Goal: Information Seeking & Learning: Find specific fact

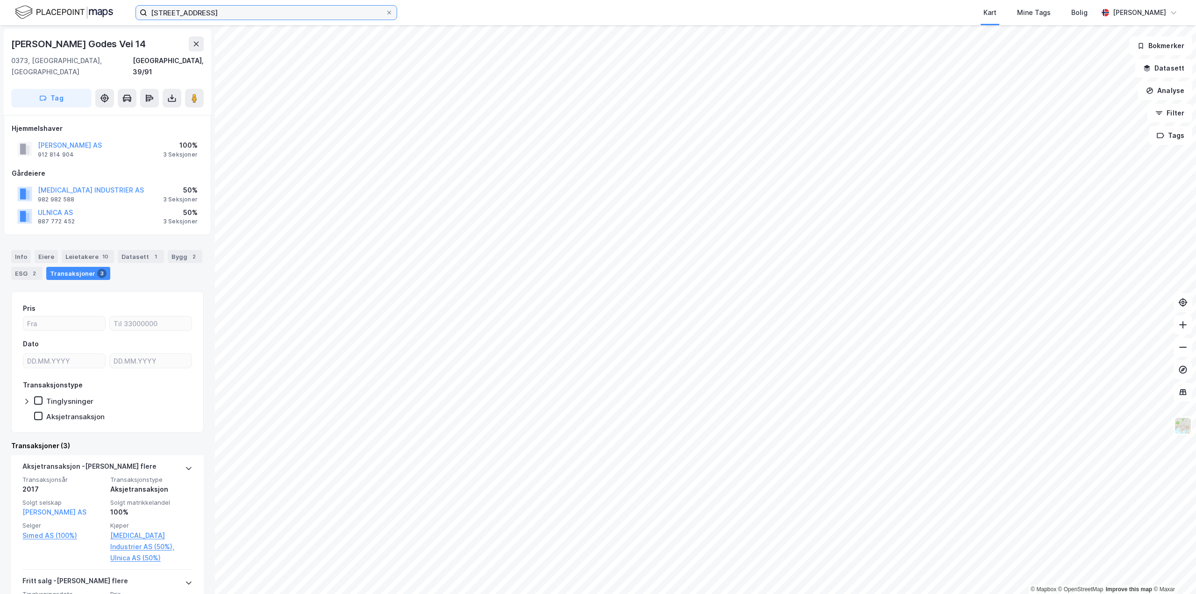
click at [248, 12] on input "[STREET_ADDRESS]" at bounding box center [266, 13] width 238 height 14
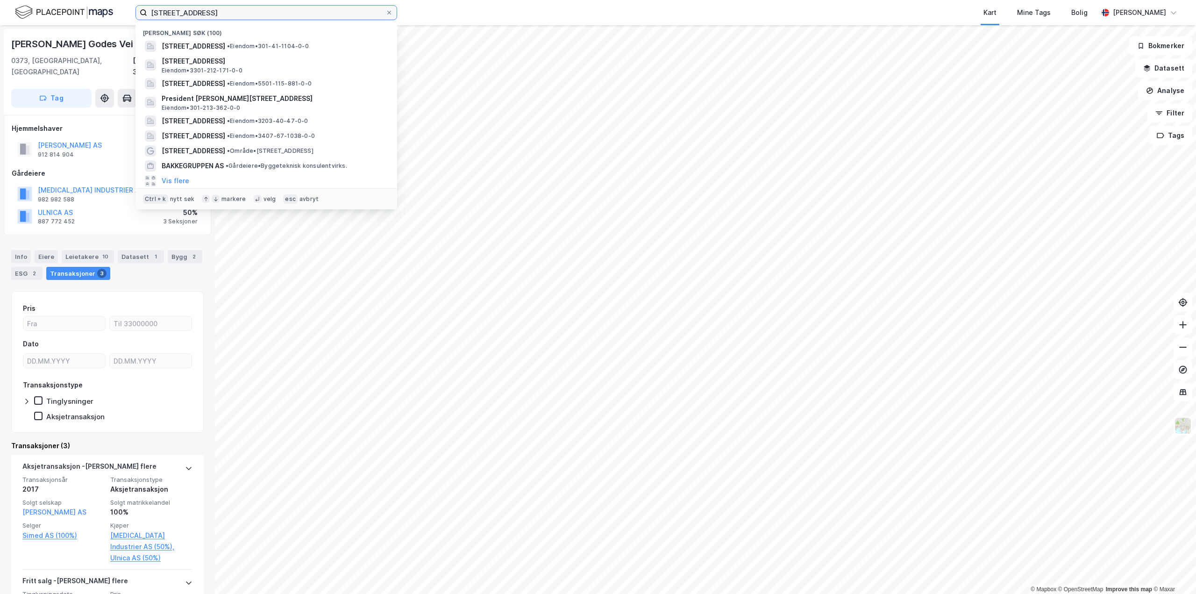
click at [248, 12] on input "[STREET_ADDRESS]" at bounding box center [266, 13] width 238 height 14
paste input "[PERSON_NAME]"
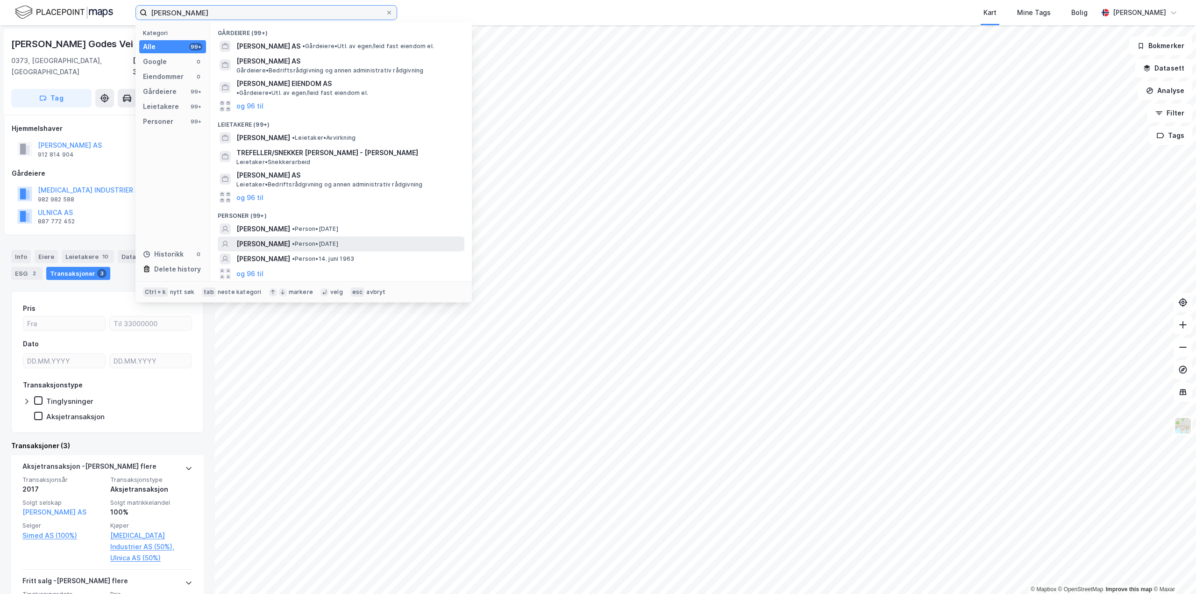
type input "[PERSON_NAME]"
click at [294, 236] on div "[PERSON_NAME] • Person • [DATE]" at bounding box center [341, 243] width 247 height 15
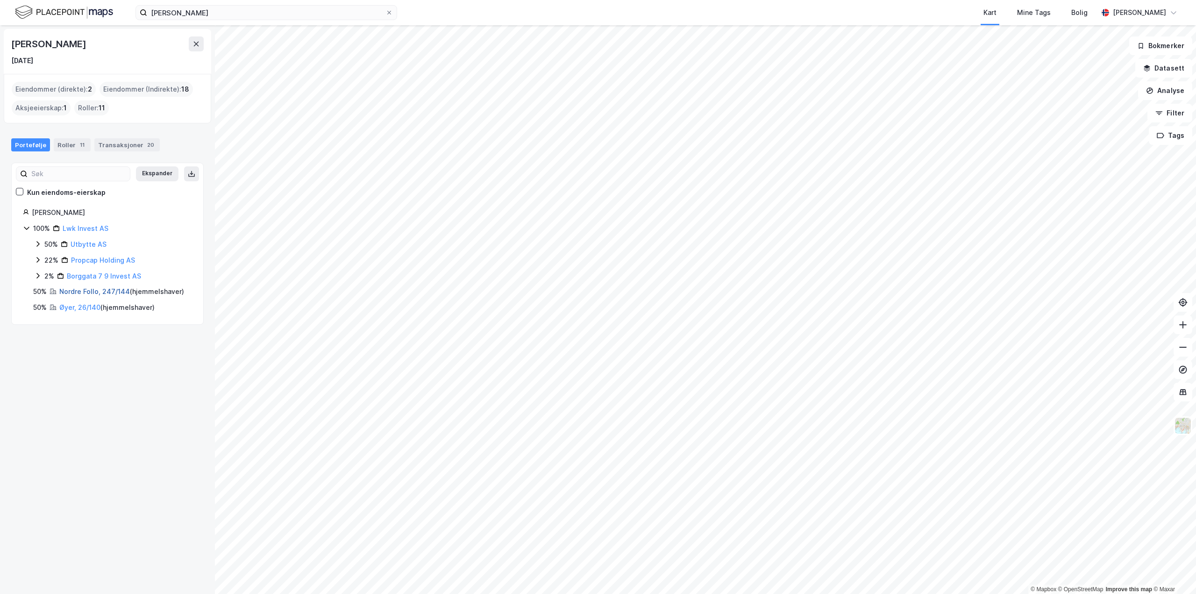
click at [95, 294] on link "Nordre Follo, 247/144" at bounding box center [94, 291] width 71 height 8
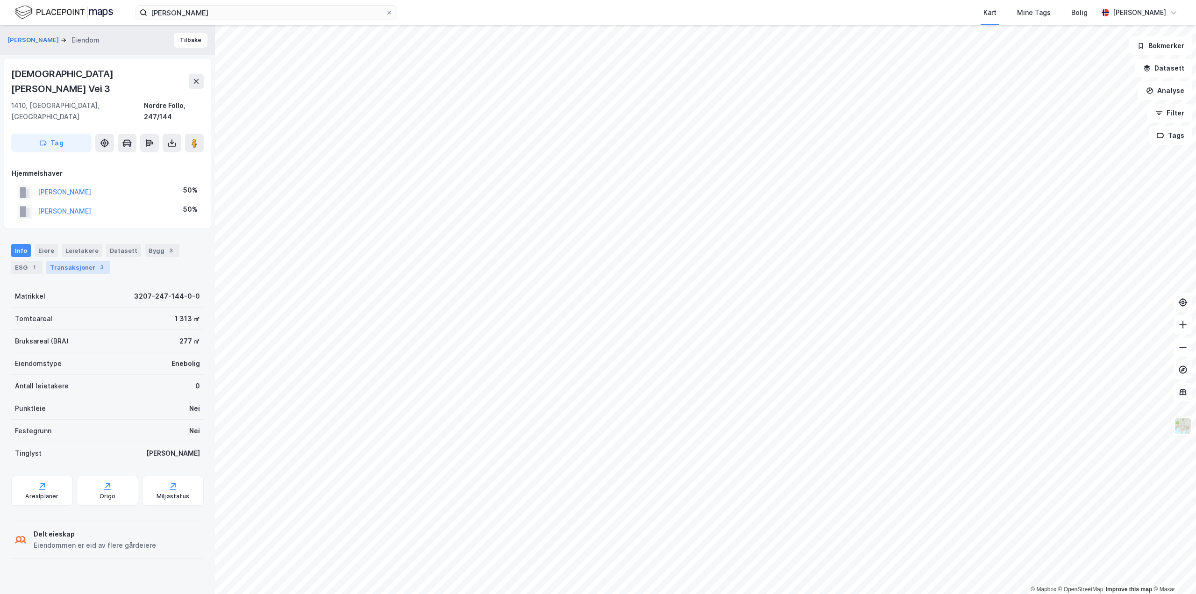
click at [77, 261] on div "Transaksjoner 3" at bounding box center [78, 267] width 64 height 13
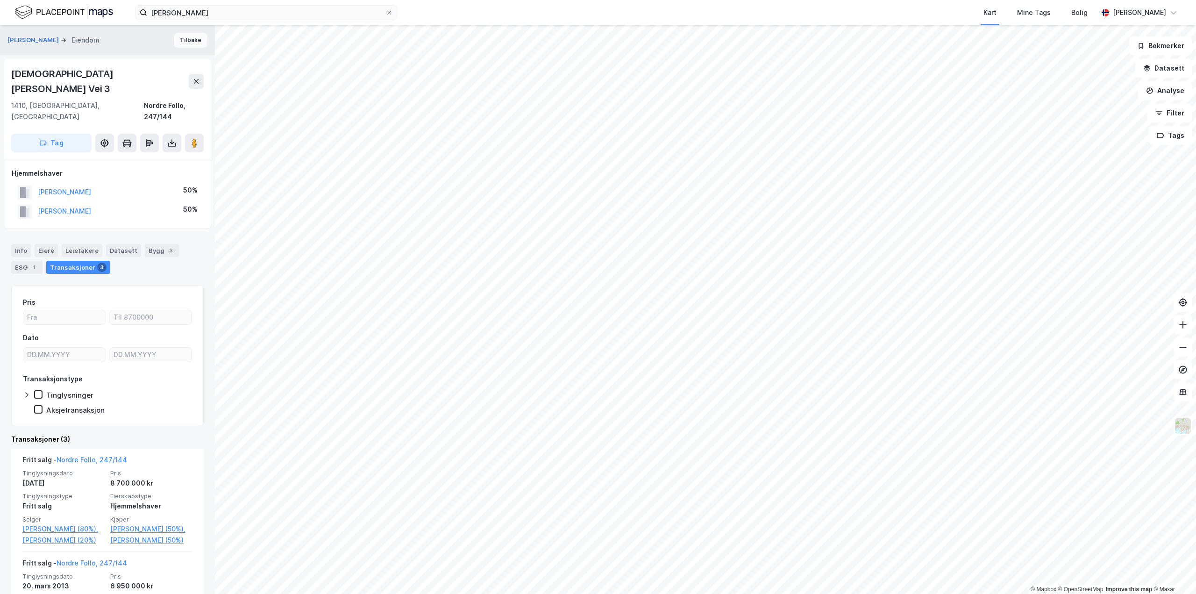
click at [185, 41] on button "Tilbake" at bounding box center [191, 40] width 34 height 15
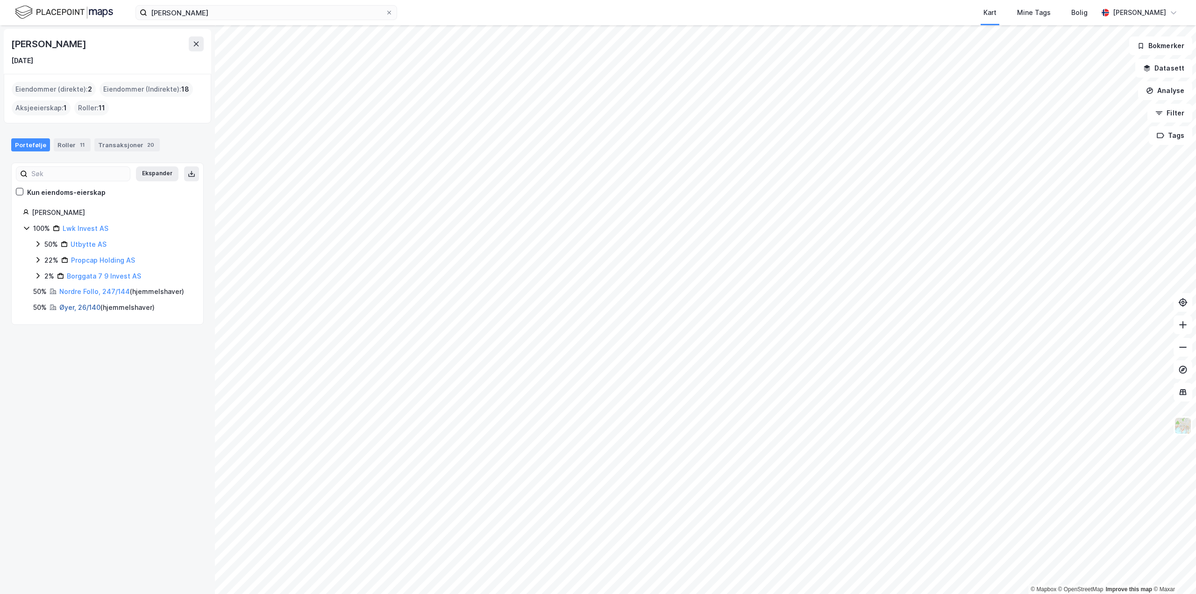
click at [84, 304] on link "Øyer, 26/140" at bounding box center [79, 307] width 41 height 8
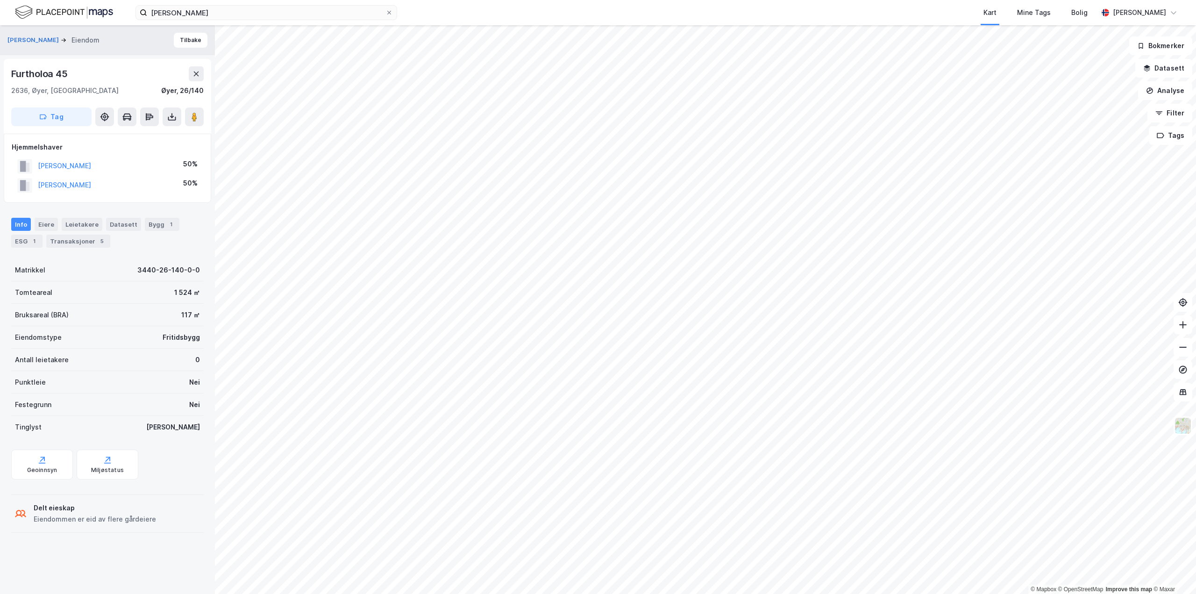
click at [81, 248] on div "Info [PERSON_NAME] Datasett Bygg 1 ESG 1 Transaksjoner 5" at bounding box center [107, 229] width 215 height 45
click at [83, 244] on div "Transaksjoner 5" at bounding box center [78, 241] width 64 height 13
